Goal: Information Seeking & Learning: Find specific fact

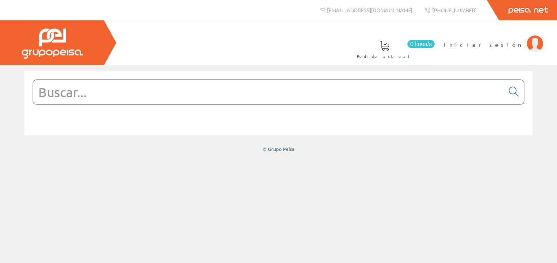
click at [350, 94] on input "text" at bounding box center [268, 92] width 471 height 24
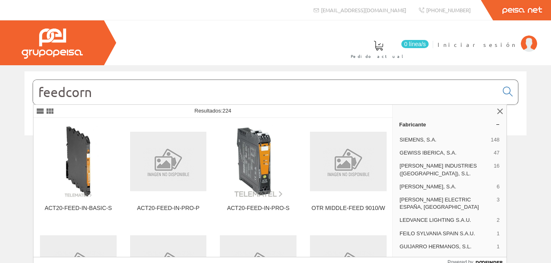
type input "feedcorn"
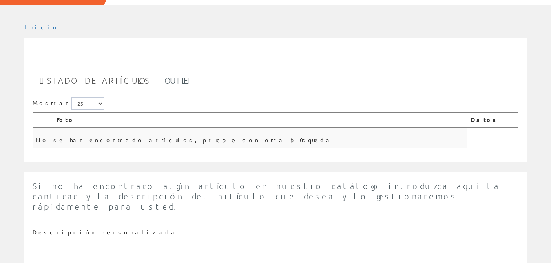
scroll to position [142, 0]
